Goal: Information Seeking & Learning: Learn about a topic

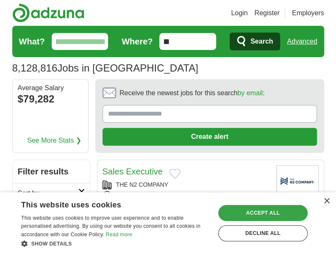
click at [287, 212] on div "Accept all" at bounding box center [262, 213] width 89 height 16
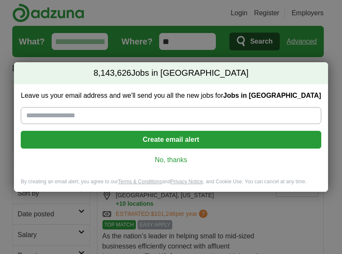
click at [169, 163] on link "No, thanks" at bounding box center [171, 159] width 287 height 9
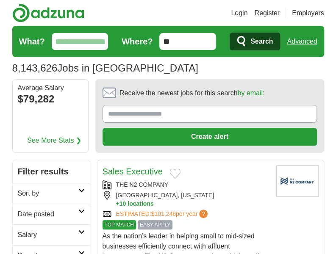
click at [56, 45] on input "What?" at bounding box center [80, 41] width 57 height 17
type input "*******"
click at [252, 42] on span "Search" at bounding box center [261, 41] width 22 height 17
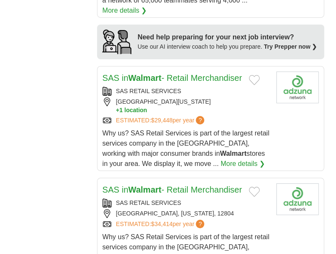
scroll to position [943, 0]
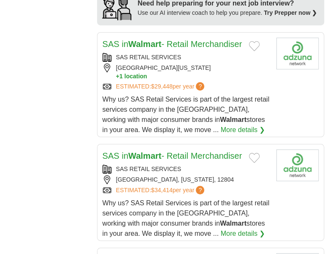
click at [220, 231] on link "More details ❯" at bounding box center [242, 234] width 44 height 10
